Goal: Task Accomplishment & Management: Complete application form

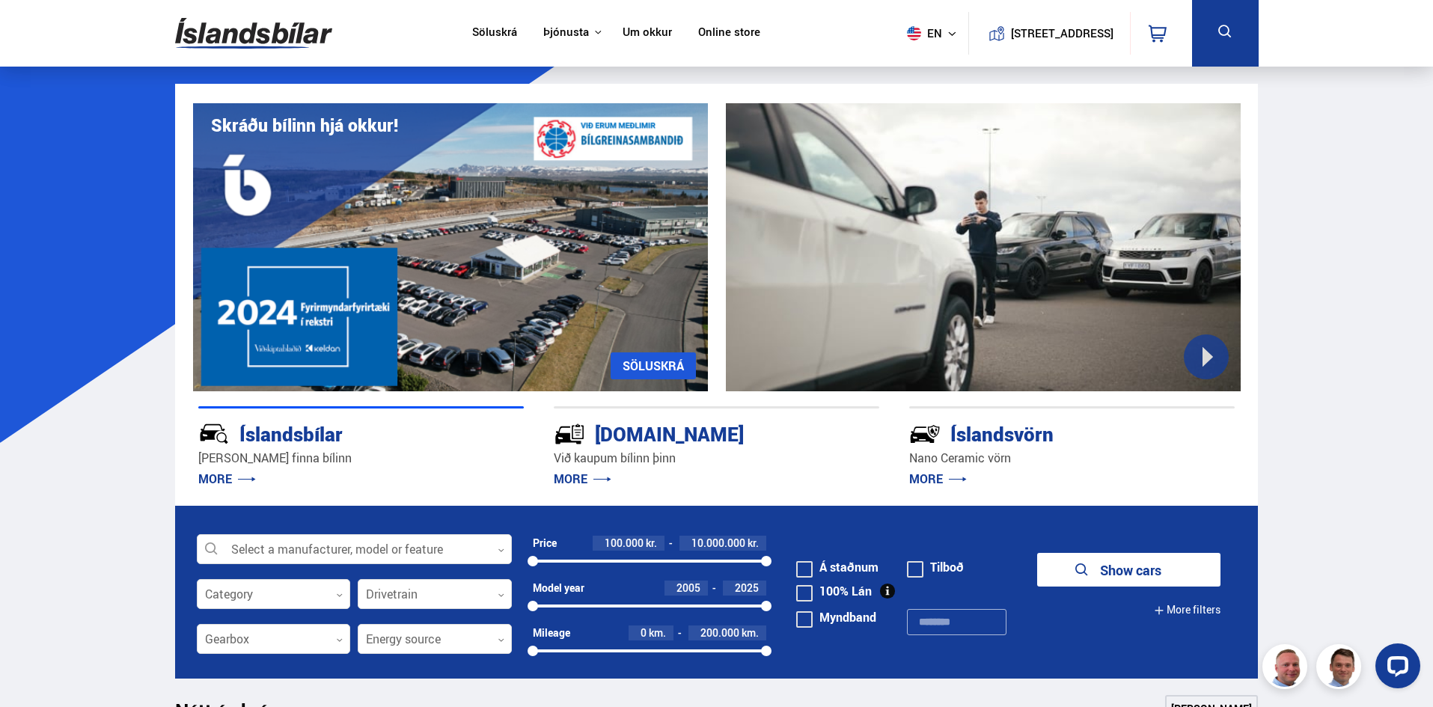
click at [927, 35] on button "en" at bounding box center [934, 33] width 67 height 44
click at [909, 66] on link "is" at bounding box center [924, 62] width 79 height 21
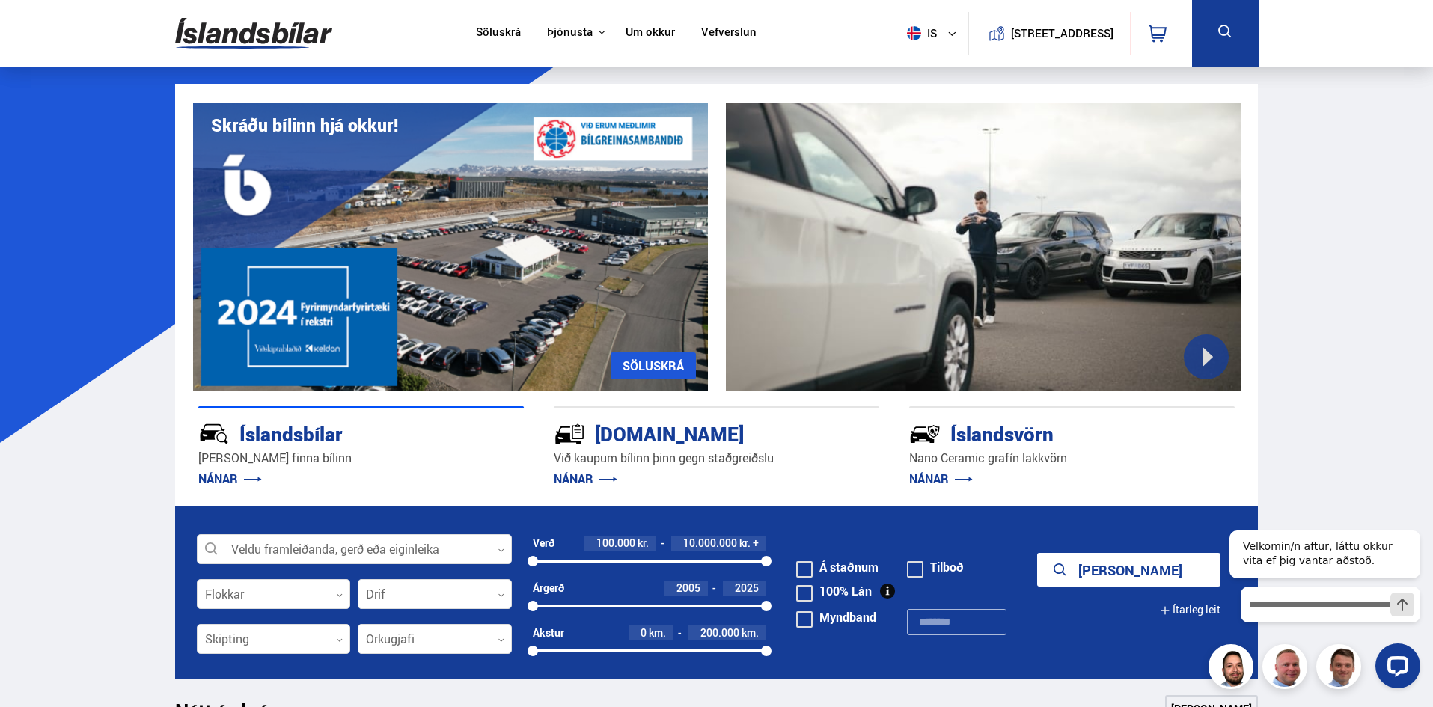
click at [656, 370] on link "SÖLUSKRÁ" at bounding box center [653, 366] width 85 height 27
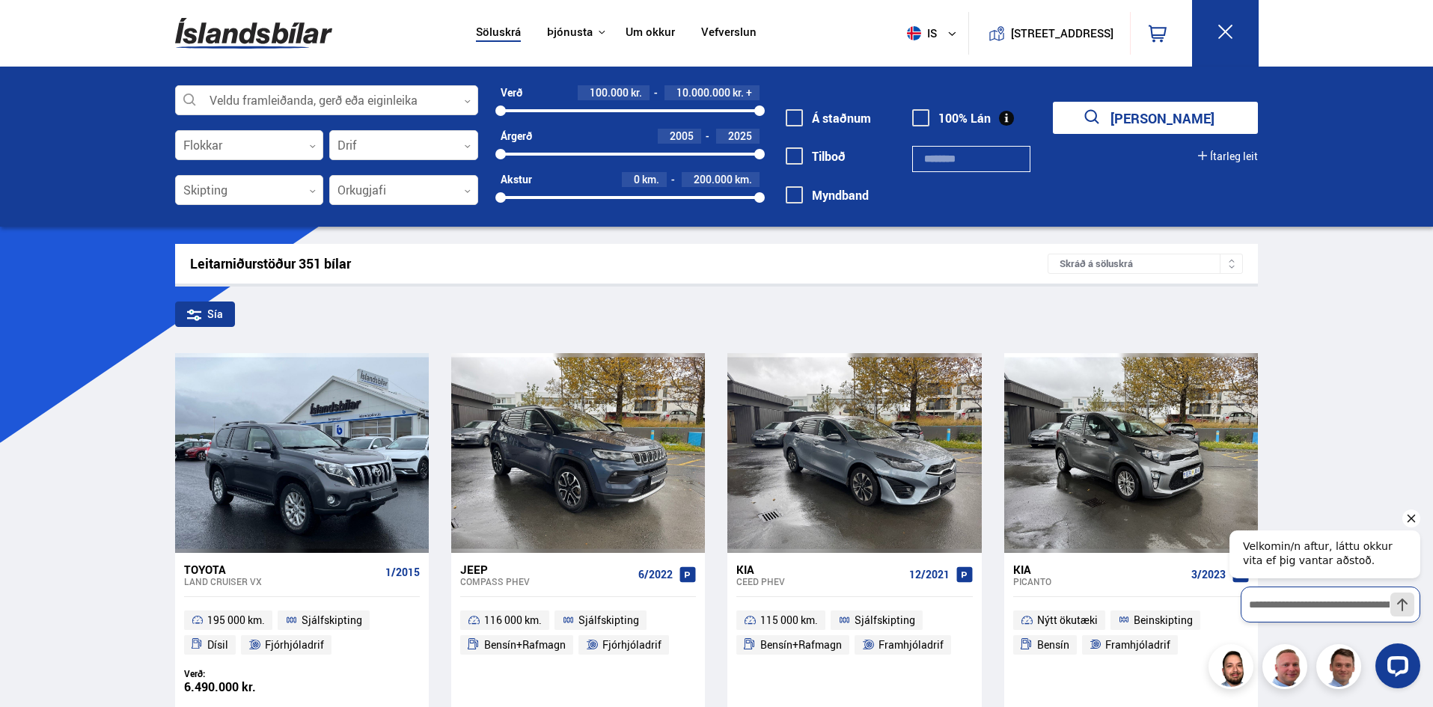
click at [1338, 599] on input "Skrifaðu skilaboðin hér inn og ýttu á Enter til að senda" at bounding box center [1331, 606] width 180 height 36
type input "*"
type input "**********"
click at [1391, 593] on button "Send a message" at bounding box center [1403, 605] width 24 height 25
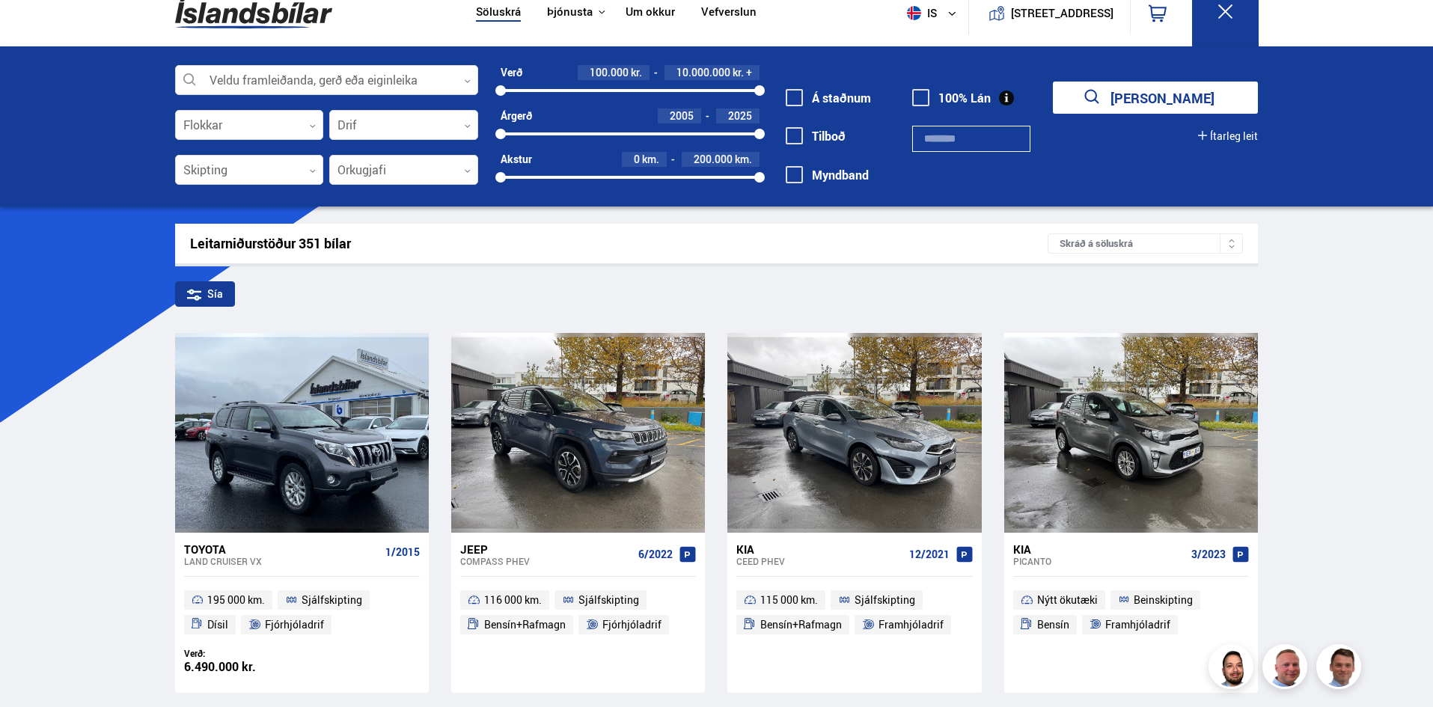
scroll to position [0, 0]
